Goal: Transaction & Acquisition: Purchase product/service

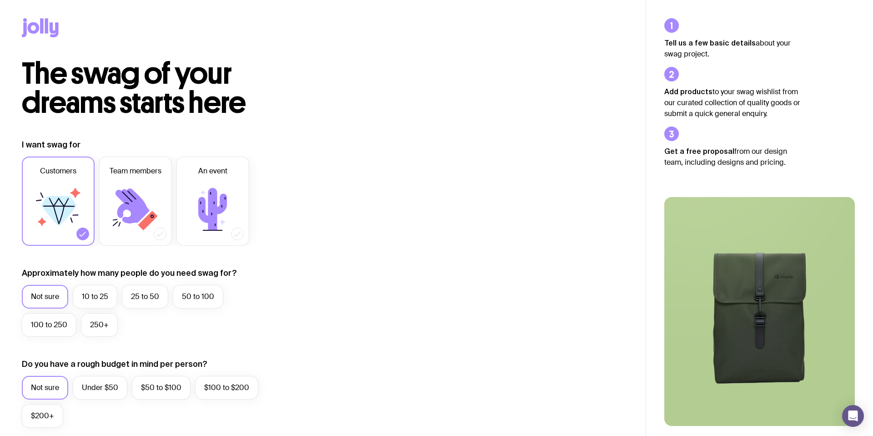
click at [41, 30] on icon at bounding box center [41, 25] width 3 height 15
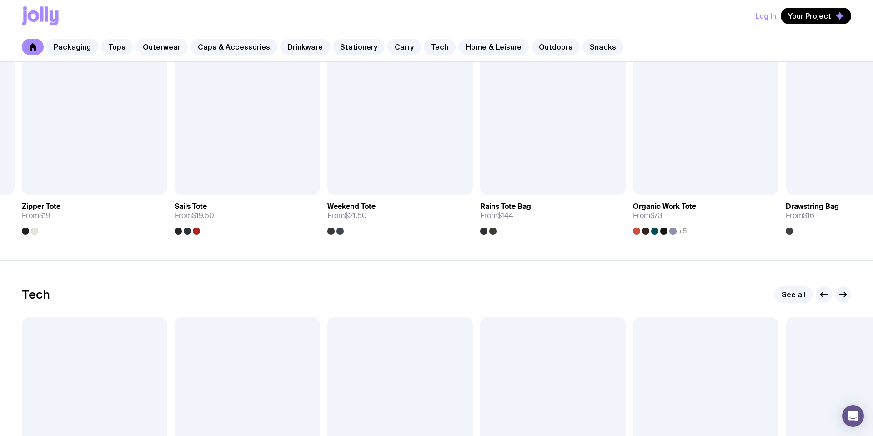
scroll to position [2002, 0]
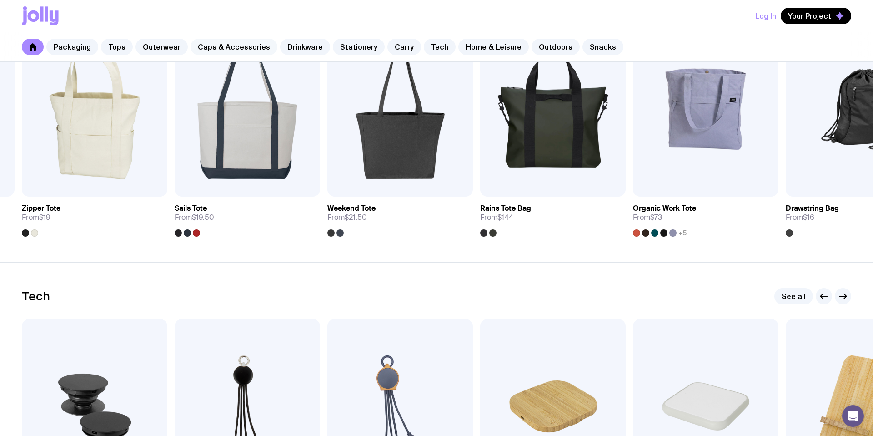
click at [226, 49] on link "Caps & Accessories" at bounding box center [234, 47] width 87 height 16
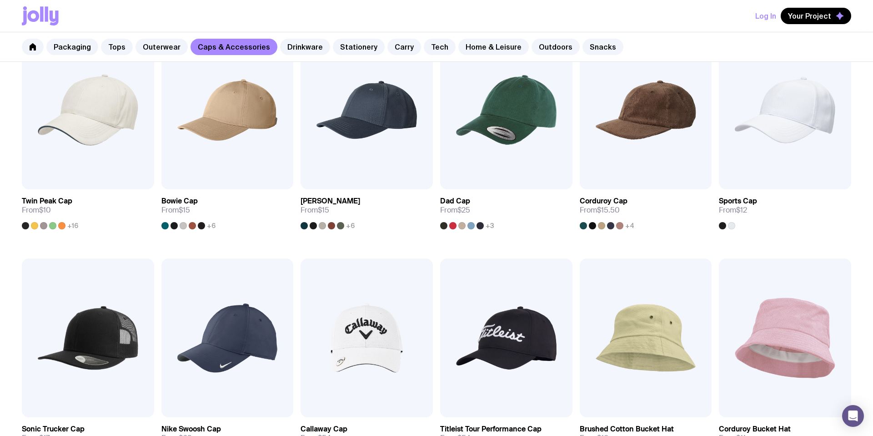
scroll to position [209, 0]
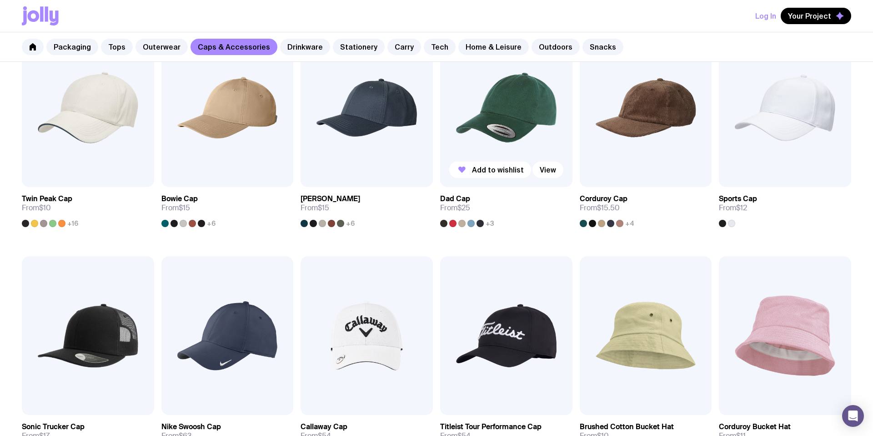
click at [508, 123] on img at bounding box center [506, 107] width 132 height 159
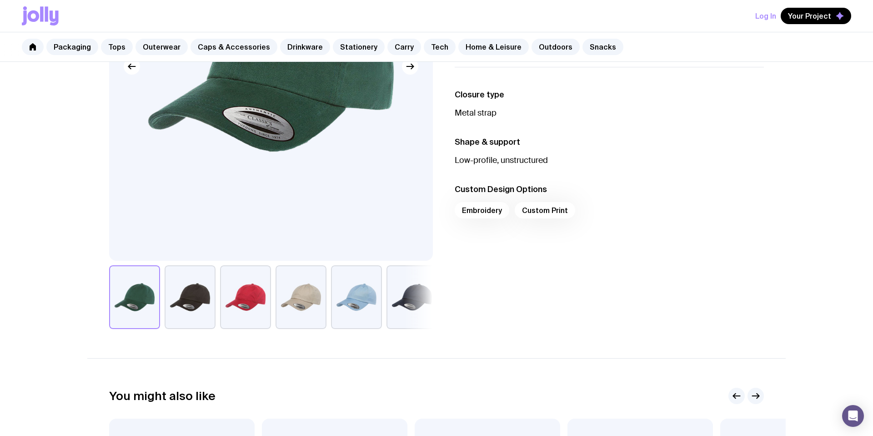
scroll to position [202, 0]
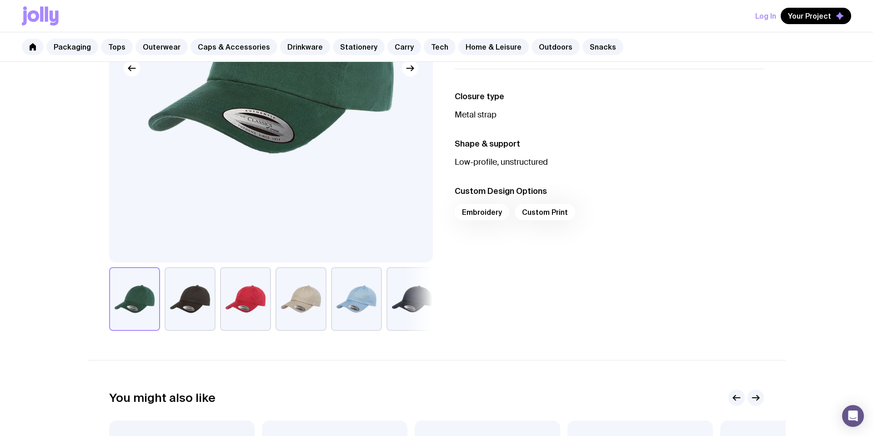
click at [481, 216] on div "Embroidery Custom Print" at bounding box center [609, 215] width 309 height 22
click at [481, 212] on div "Embroidery Custom Print" at bounding box center [609, 215] width 309 height 22
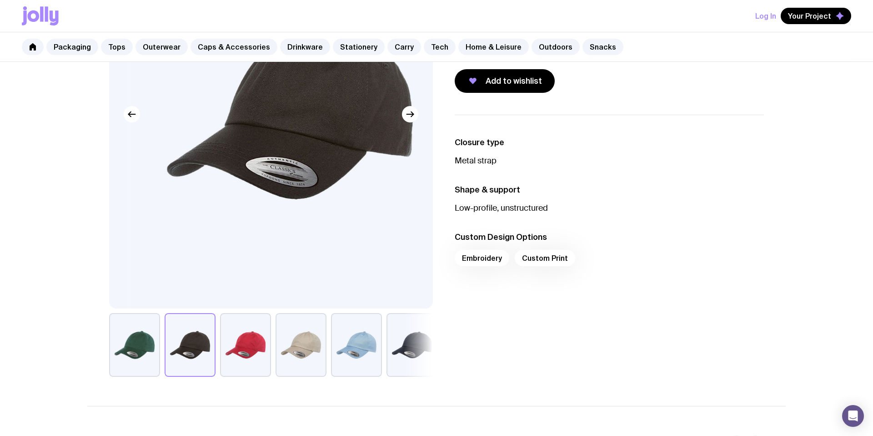
scroll to position [155, 0]
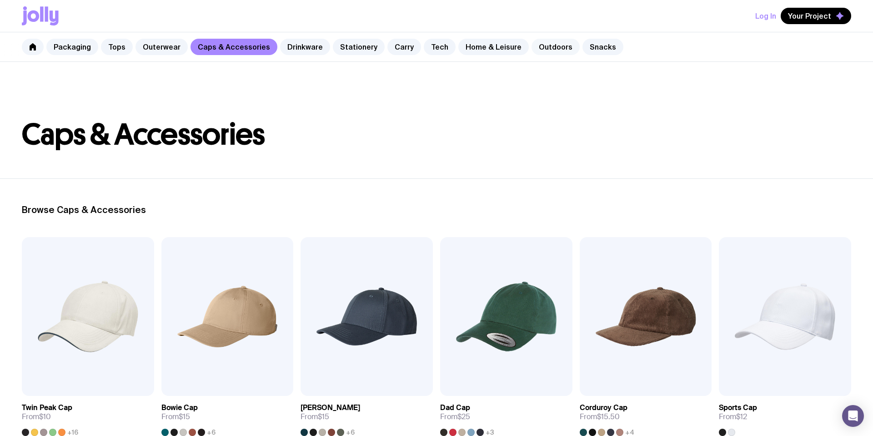
click at [547, 45] on link "Outdoors" at bounding box center [556, 47] width 48 height 16
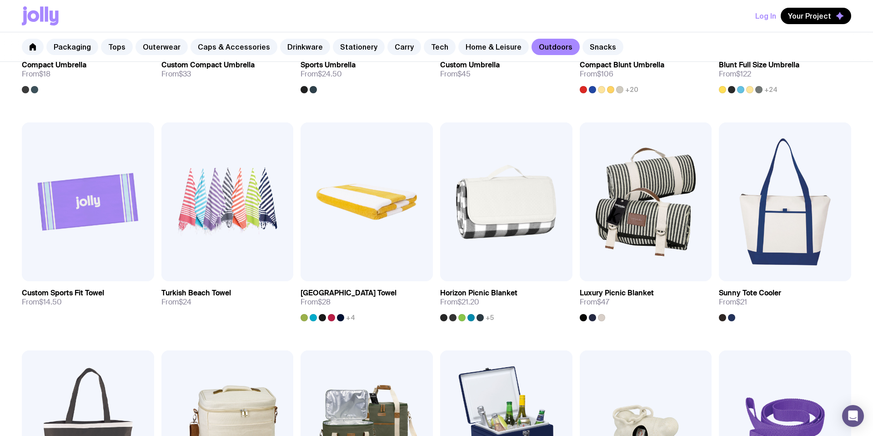
scroll to position [343, 0]
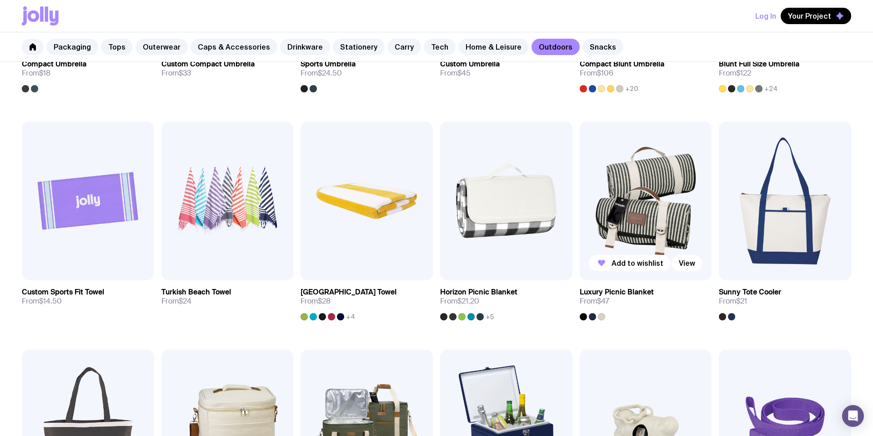
click at [645, 216] on img at bounding box center [646, 200] width 132 height 159
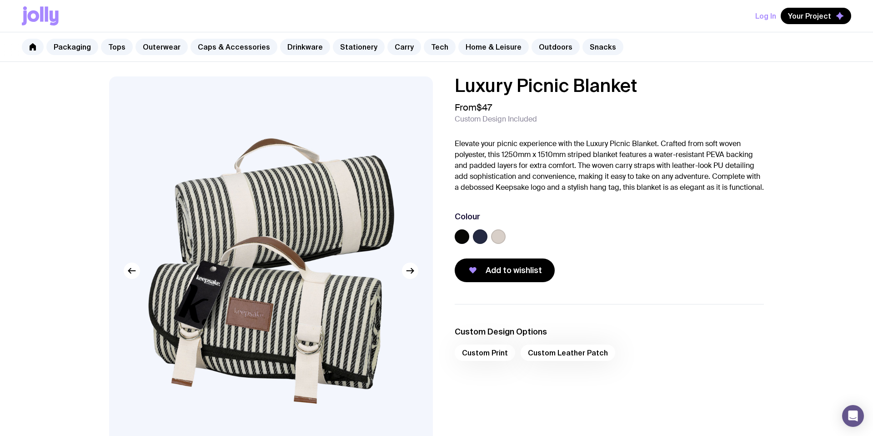
click at [484, 241] on div at bounding box center [480, 236] width 15 height 15
click at [508, 247] on div at bounding box center [609, 238] width 309 height 18
click at [491, 244] on label at bounding box center [498, 236] width 15 height 15
click at [0, 0] on input "radio" at bounding box center [0, 0] width 0 height 0
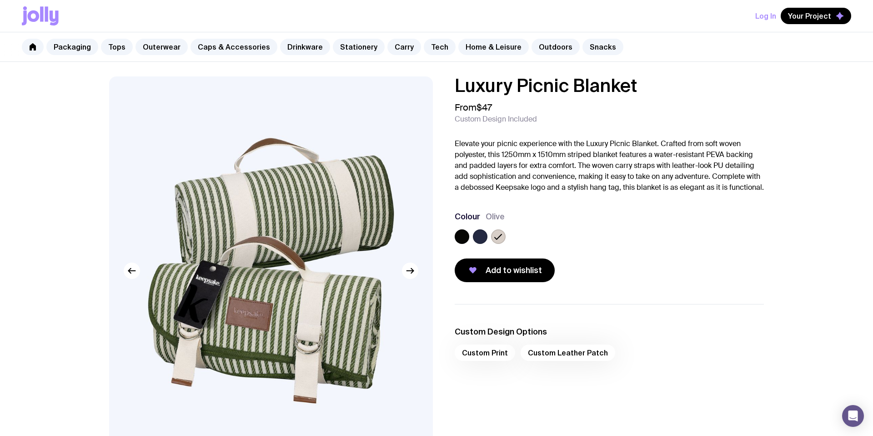
click at [484, 244] on label at bounding box center [480, 236] width 15 height 15
click at [0, 0] on input "radio" at bounding box center [0, 0] width 0 height 0
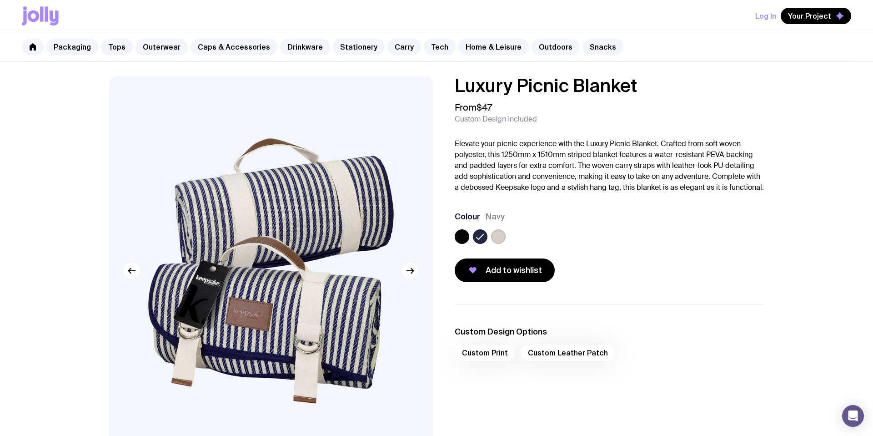
click at [498, 244] on label at bounding box center [498, 236] width 15 height 15
click at [0, 0] on input "radio" at bounding box center [0, 0] width 0 height 0
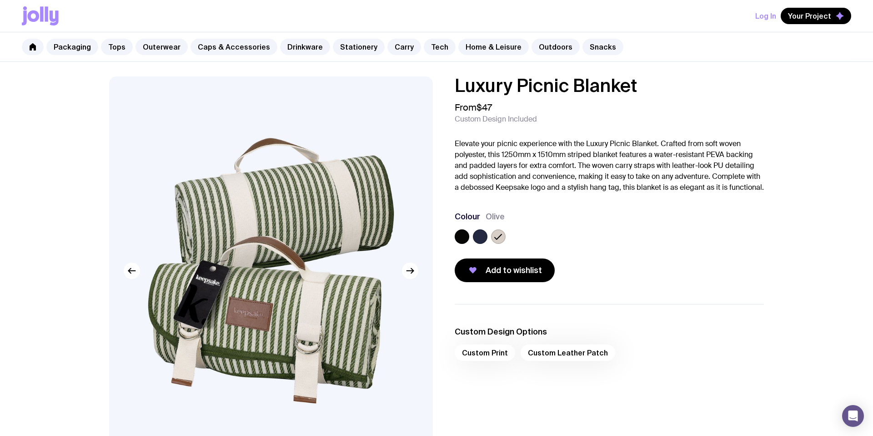
click at [467, 244] on label at bounding box center [462, 236] width 15 height 15
click at [0, 0] on input "radio" at bounding box center [0, 0] width 0 height 0
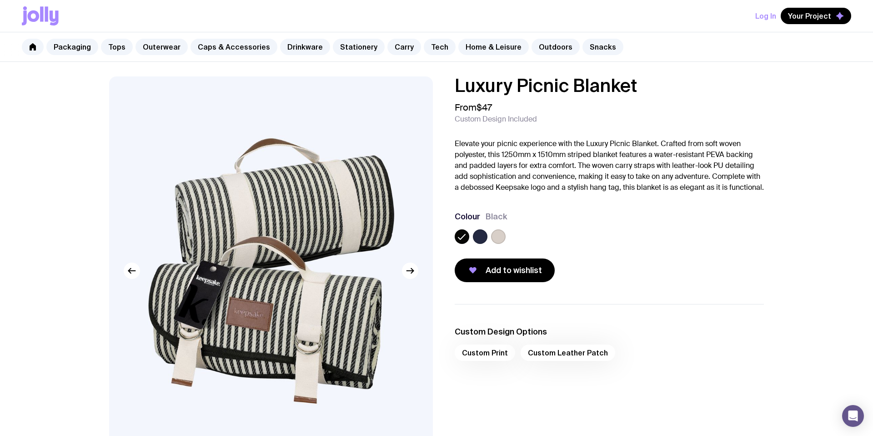
click at [480, 244] on label at bounding box center [480, 236] width 15 height 15
click at [0, 0] on input "radio" at bounding box center [0, 0] width 0 height 0
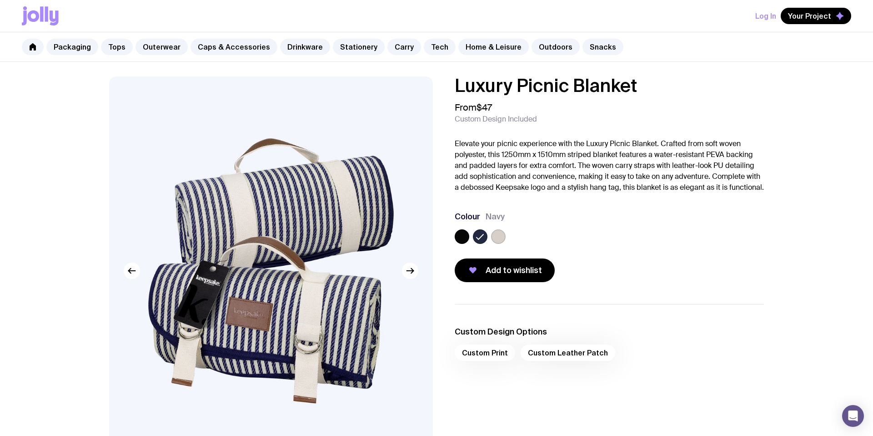
click at [495, 244] on label at bounding box center [498, 236] width 15 height 15
click at [0, 0] on input "radio" at bounding box center [0, 0] width 0 height 0
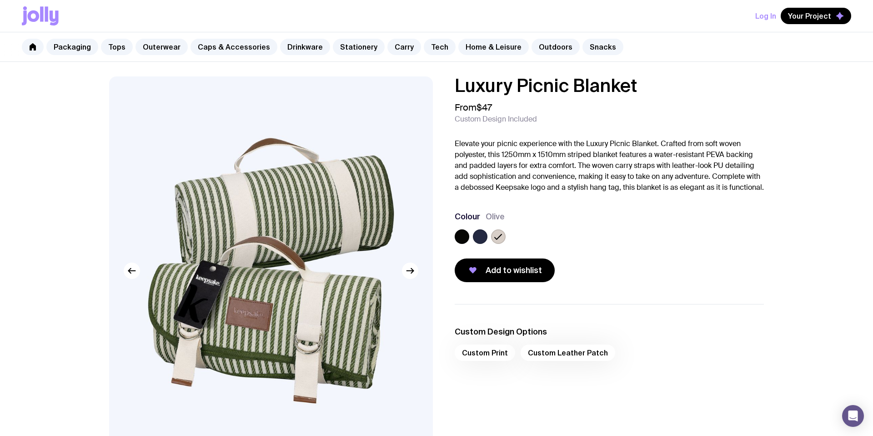
click at [482, 244] on label at bounding box center [480, 236] width 15 height 15
click at [0, 0] on input "radio" at bounding box center [0, 0] width 0 height 0
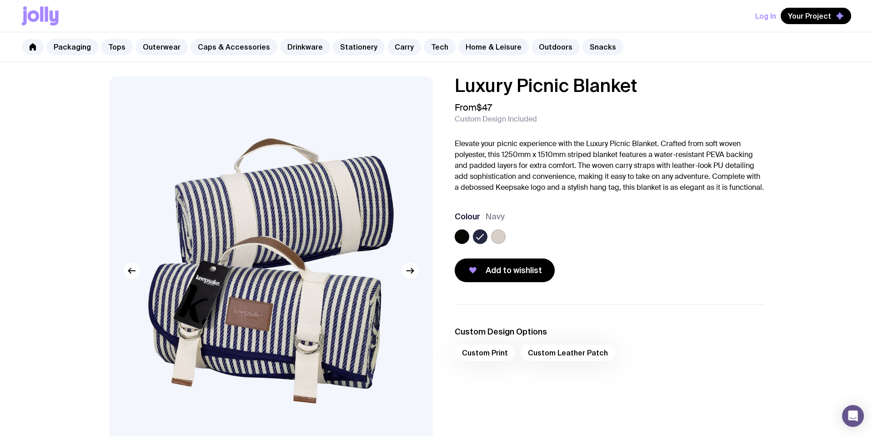
click at [465, 244] on label at bounding box center [462, 236] width 15 height 15
click at [0, 0] on input "radio" at bounding box center [0, 0] width 0 height 0
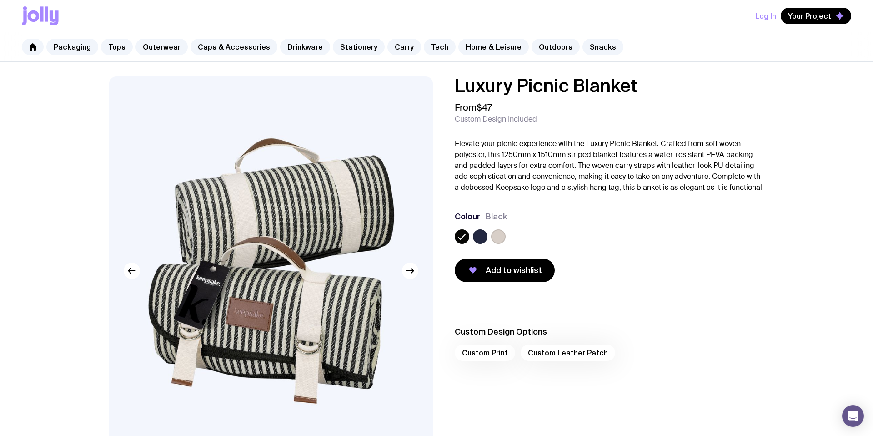
click at [496, 244] on label at bounding box center [498, 236] width 15 height 15
click at [0, 0] on input "radio" at bounding box center [0, 0] width 0 height 0
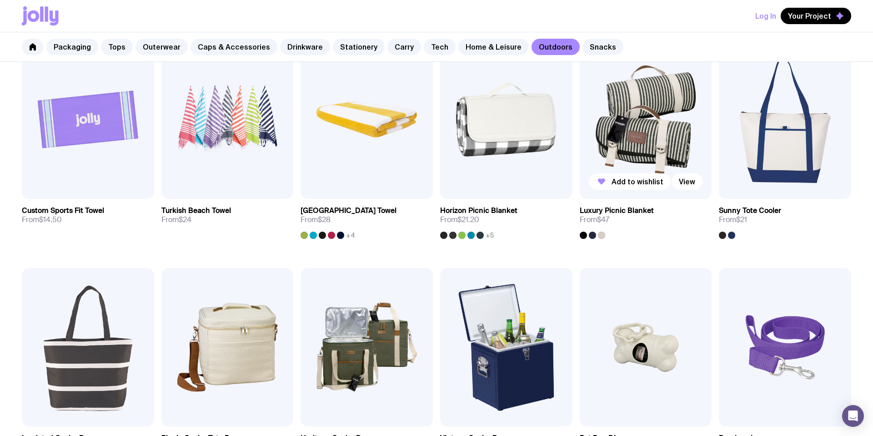
scroll to position [425, 0]
click at [642, 140] on img at bounding box center [646, 119] width 132 height 159
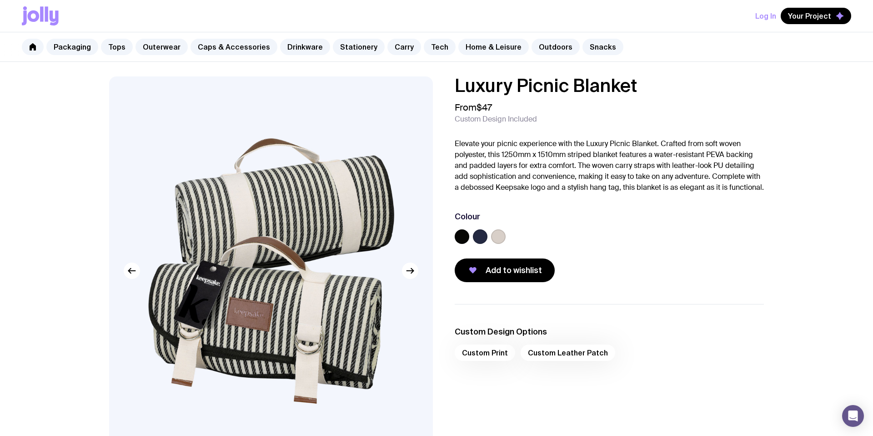
click at [483, 363] on div "Custom Print Custom Leather Patch" at bounding box center [609, 355] width 309 height 22
click at [475, 366] on div "Custom Print Custom Leather Patch" at bounding box center [609, 355] width 309 height 22
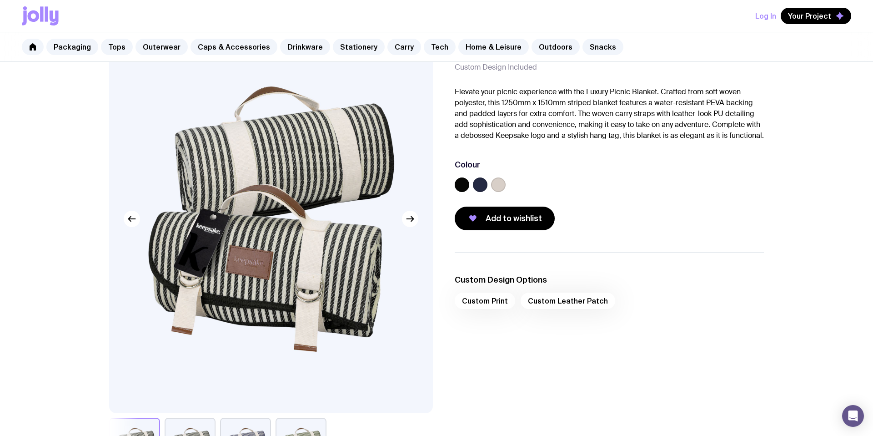
scroll to position [51, 0]
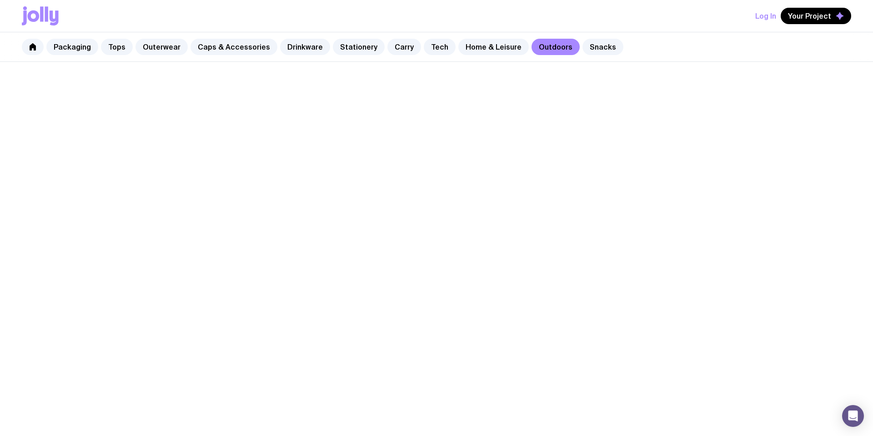
scroll to position [425, 0]
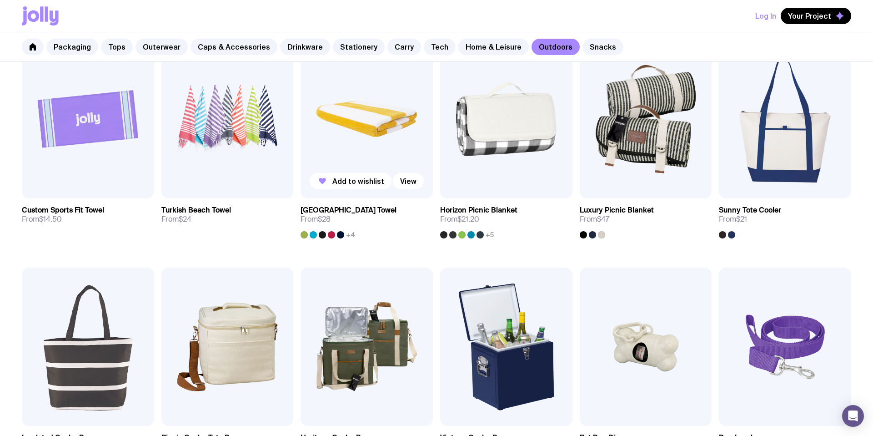
click at [352, 148] on img at bounding box center [367, 119] width 132 height 159
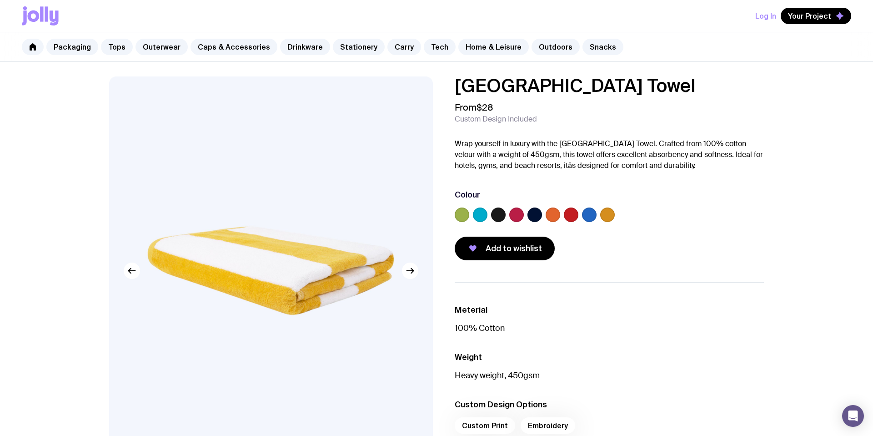
click at [462, 214] on label at bounding box center [462, 214] width 15 height 15
click at [0, 0] on input "radio" at bounding box center [0, 0] width 0 height 0
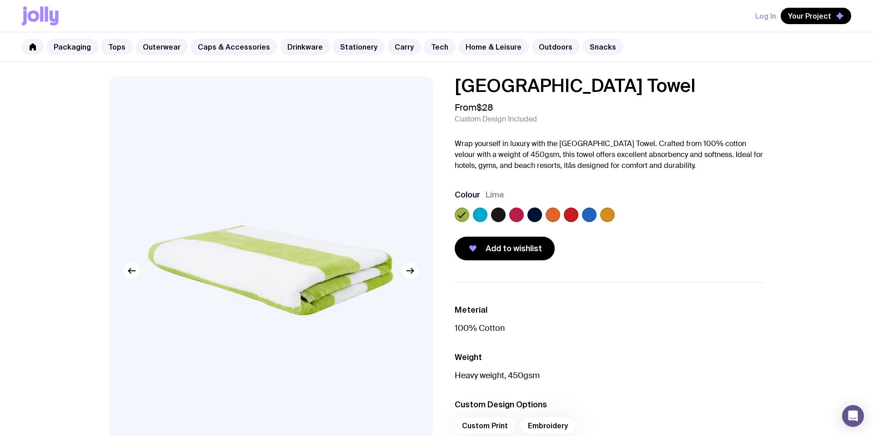
click at [609, 216] on label at bounding box center [607, 214] width 15 height 15
click at [0, 0] on input "radio" at bounding box center [0, 0] width 0 height 0
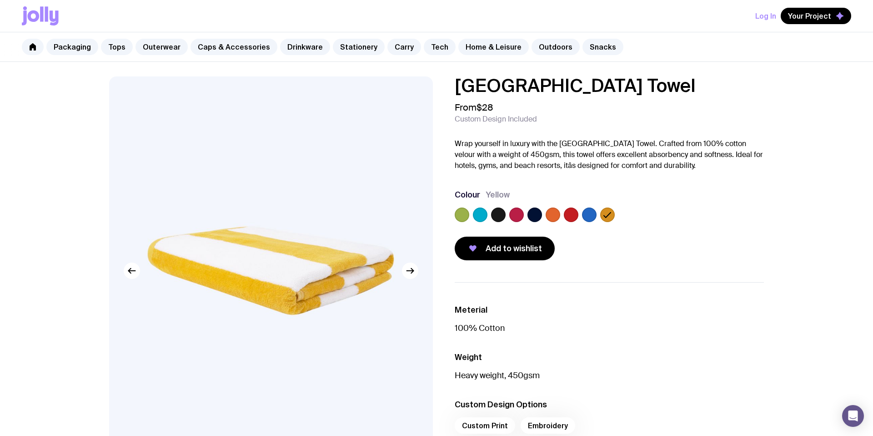
click at [590, 215] on label at bounding box center [589, 214] width 15 height 15
click at [0, 0] on input "radio" at bounding box center [0, 0] width 0 height 0
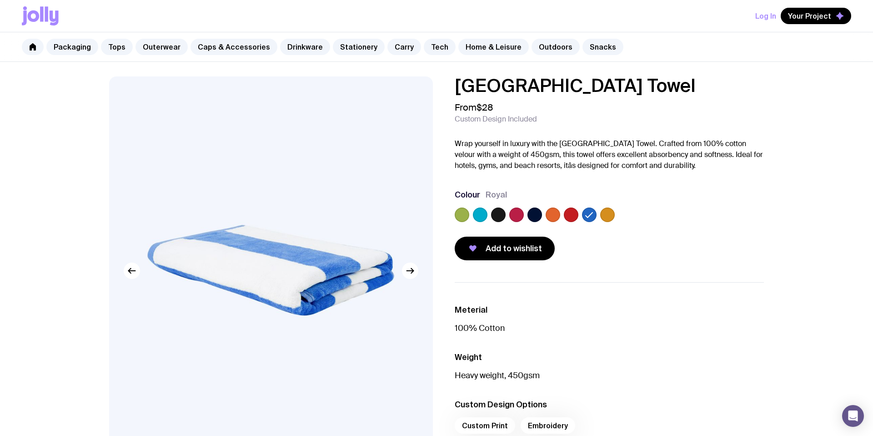
drag, startPoint x: 538, startPoint y: 217, endPoint x: 516, endPoint y: 218, distance: 21.8
click at [538, 217] on label at bounding box center [535, 214] width 15 height 15
click at [0, 0] on input "radio" at bounding box center [0, 0] width 0 height 0
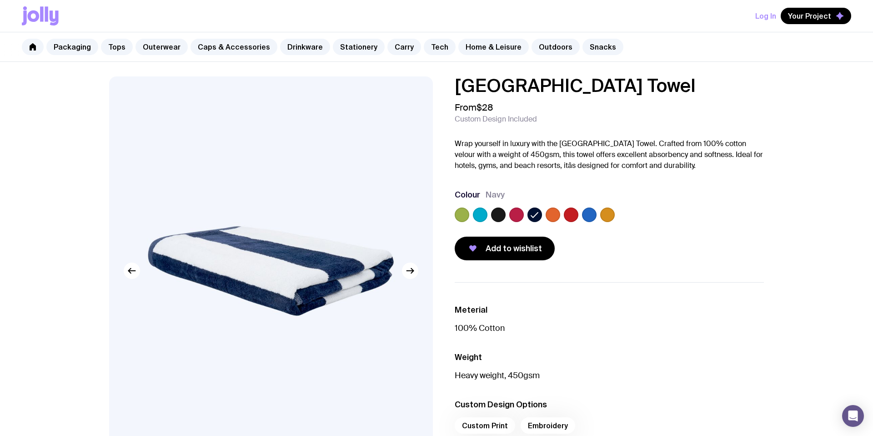
click at [497, 216] on label at bounding box center [498, 214] width 15 height 15
click at [0, 0] on input "radio" at bounding box center [0, 0] width 0 height 0
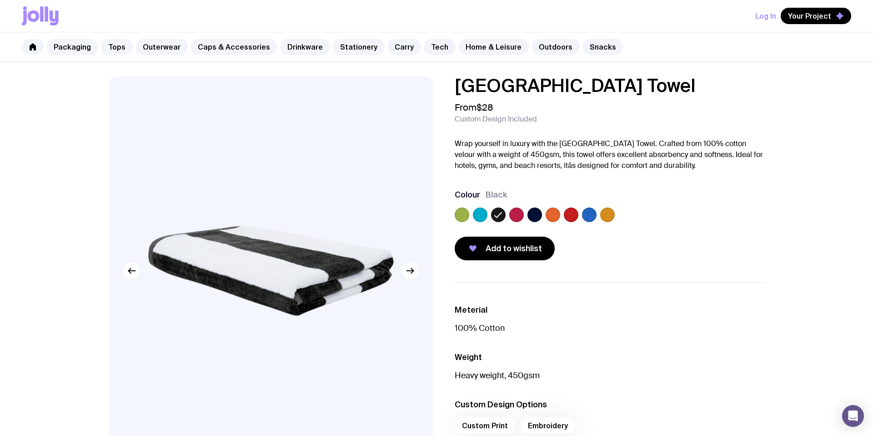
click at [463, 216] on label at bounding box center [462, 214] width 15 height 15
click at [0, 0] on input "radio" at bounding box center [0, 0] width 0 height 0
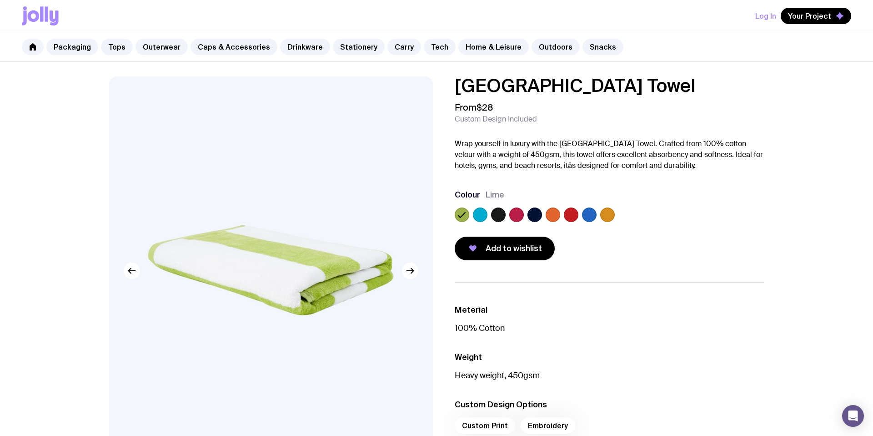
click at [503, 213] on label at bounding box center [498, 214] width 15 height 15
click at [0, 0] on input "radio" at bounding box center [0, 0] width 0 height 0
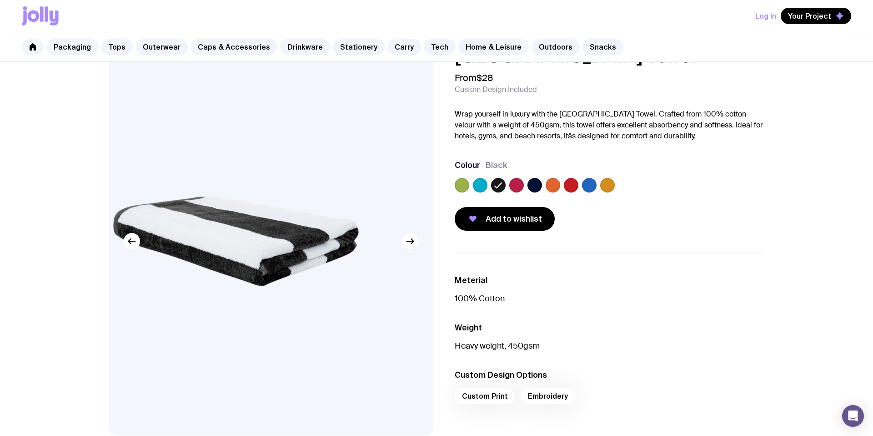
scroll to position [27, 0]
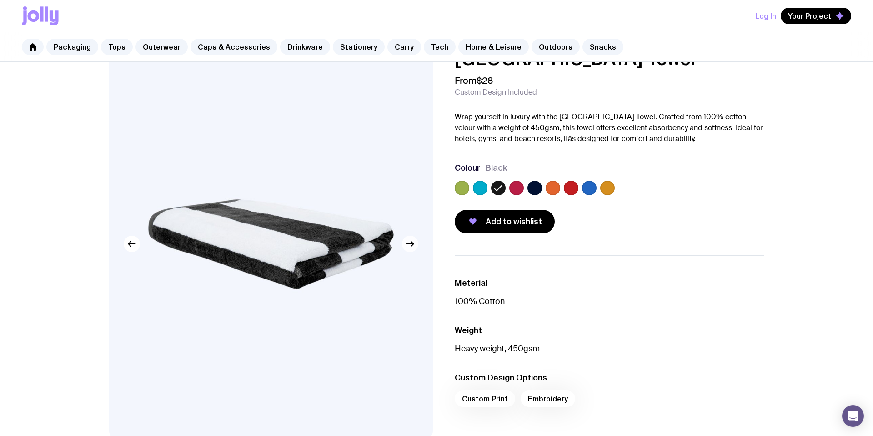
click at [405, 248] on icon "button" at bounding box center [410, 243] width 11 height 11
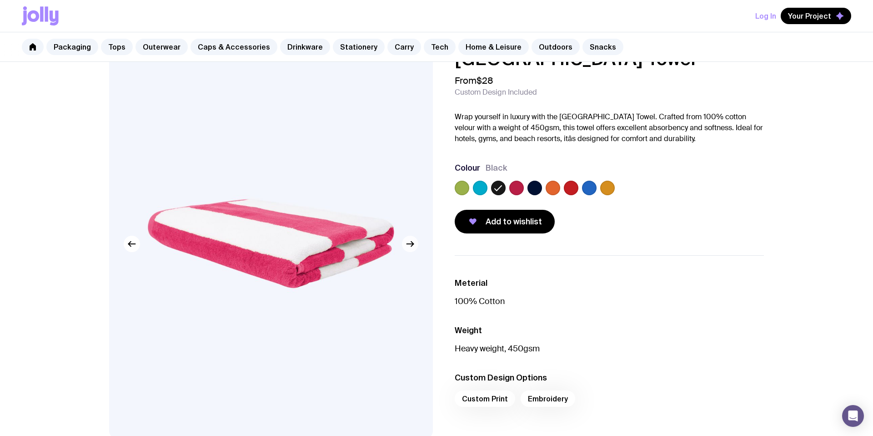
click at [405, 248] on icon "button" at bounding box center [410, 243] width 11 height 11
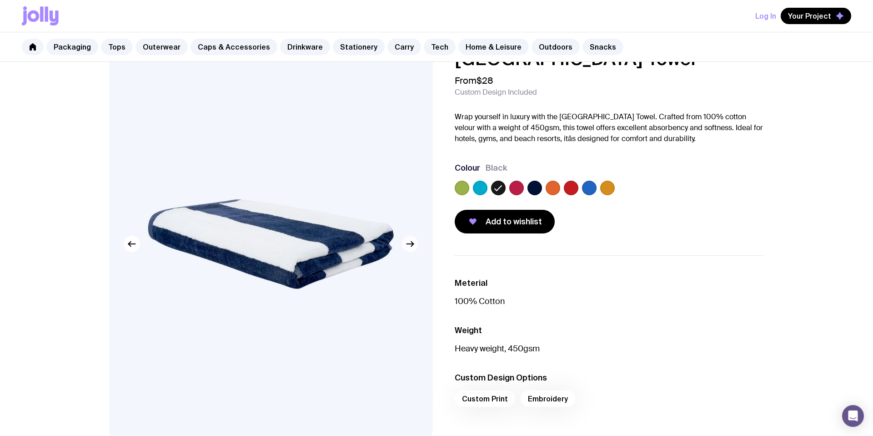
click at [405, 248] on icon "button" at bounding box center [410, 243] width 11 height 11
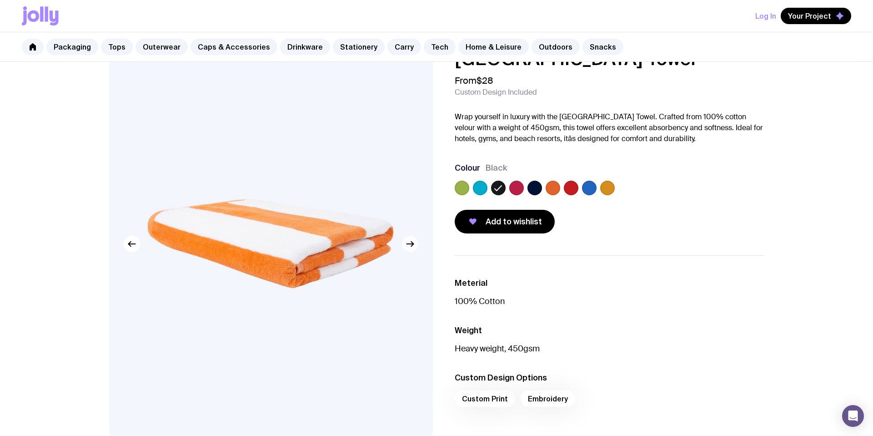
click at [405, 248] on icon "button" at bounding box center [410, 243] width 11 height 11
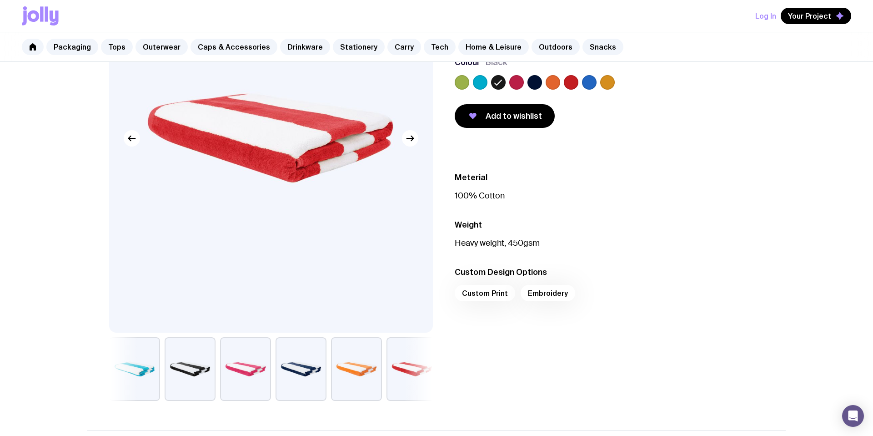
scroll to position [130, 0]
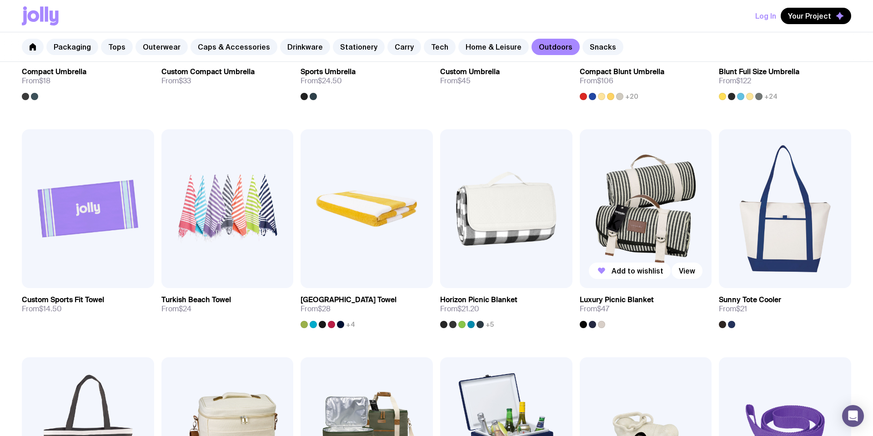
scroll to position [336, 0]
click at [498, 231] on img at bounding box center [506, 208] width 132 height 159
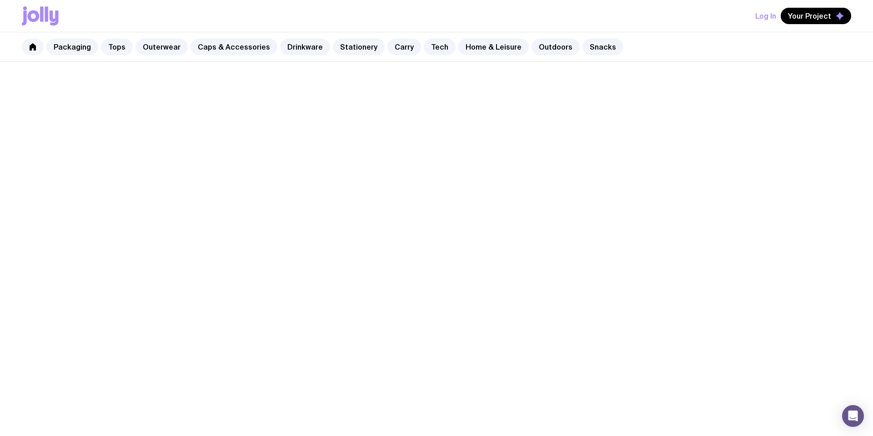
scroll to position [9, 0]
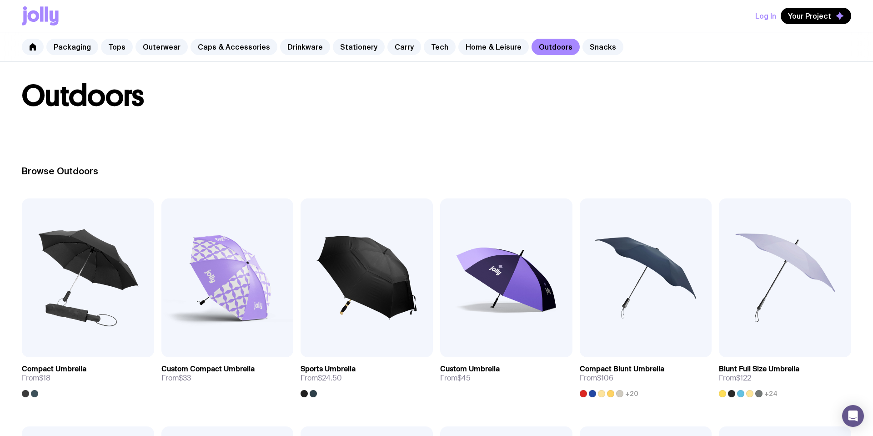
scroll to position [37, 0]
